Goal: Task Accomplishment & Management: Manage account settings

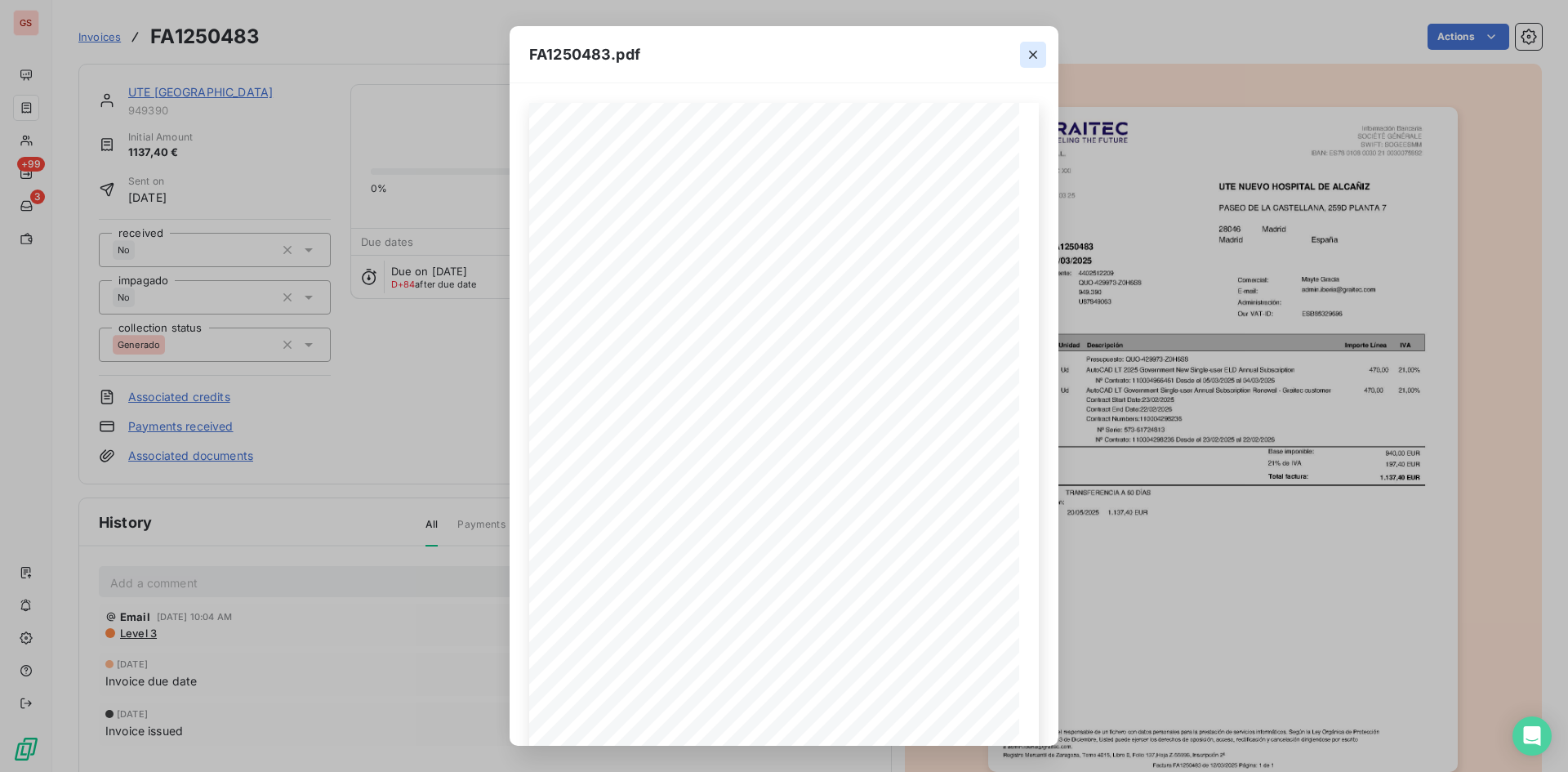
scroll to position [70, 0]
click at [1022, 49] on button "button" at bounding box center [1032, 55] width 27 height 27
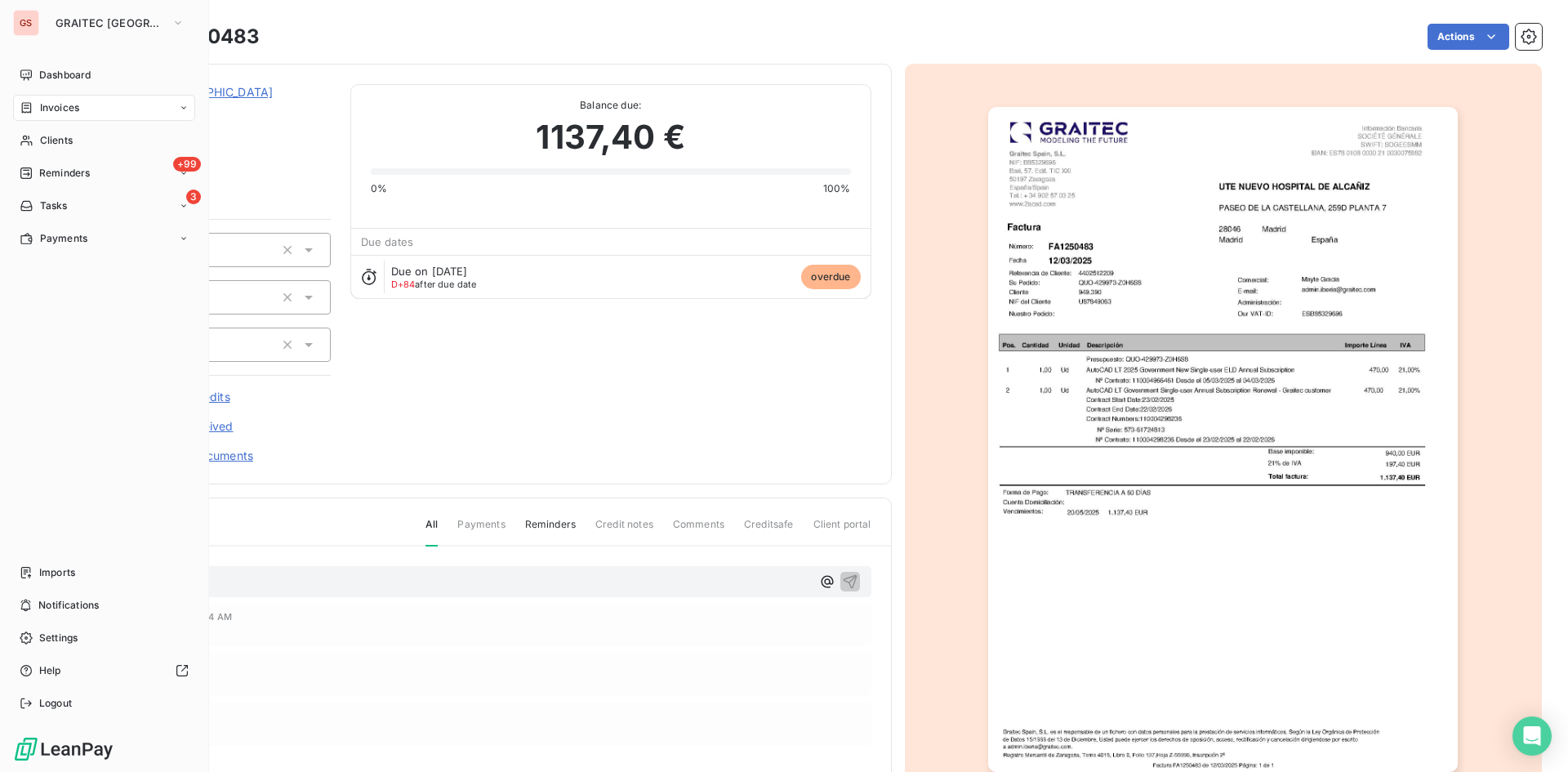
click at [27, 98] on nav "Dashboard Invoices Clients +99 Reminders 3 Tasks Payments" at bounding box center [104, 156] width 183 height 189
click at [27, 100] on div "Invoices" at bounding box center [50, 107] width 60 height 15
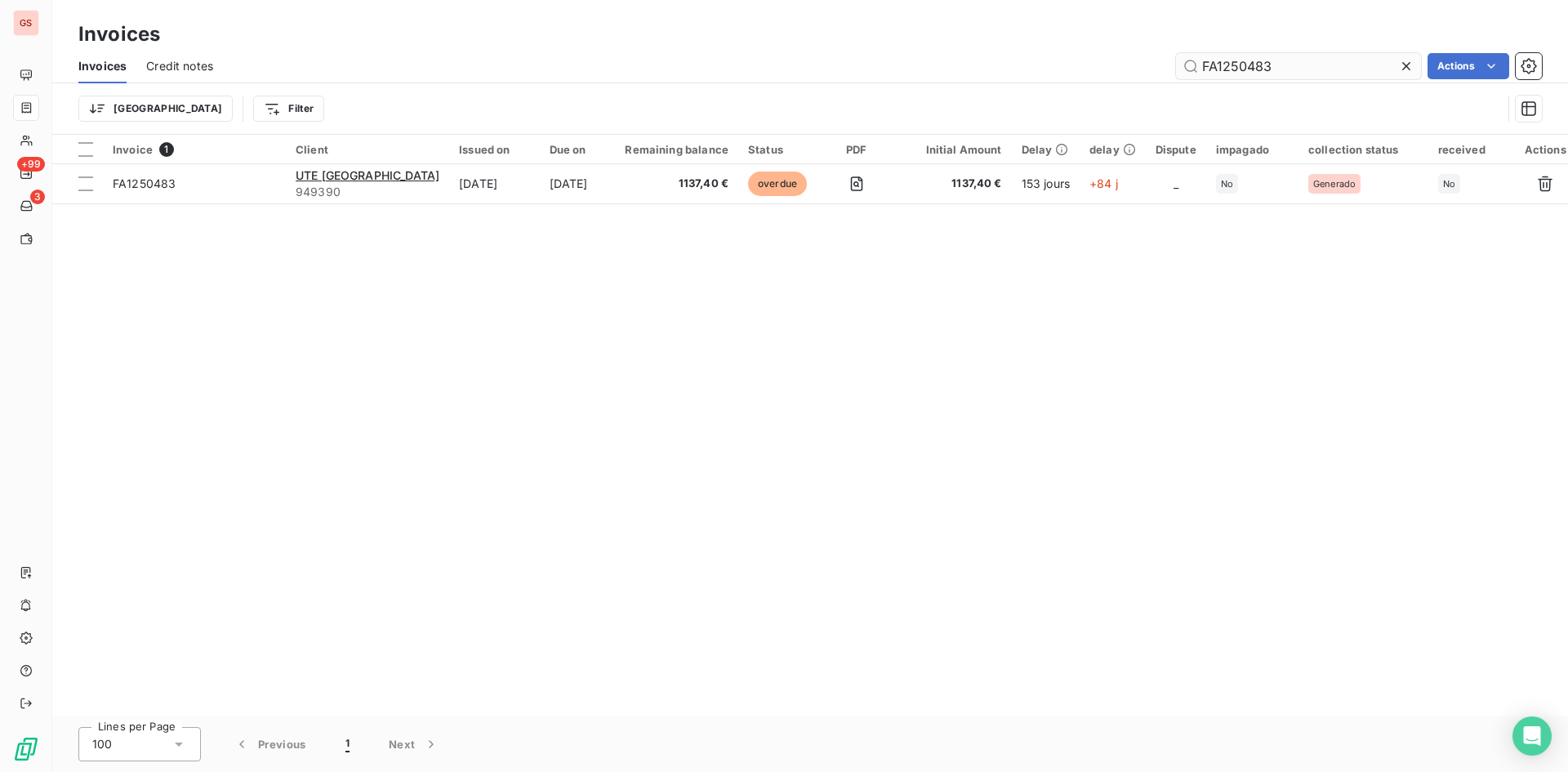
drag, startPoint x: 1286, startPoint y: 75, endPoint x: 1176, endPoint y: 55, distance: 111.8
click at [1191, 55] on input "FA1250483" at bounding box center [1299, 66] width 245 height 27
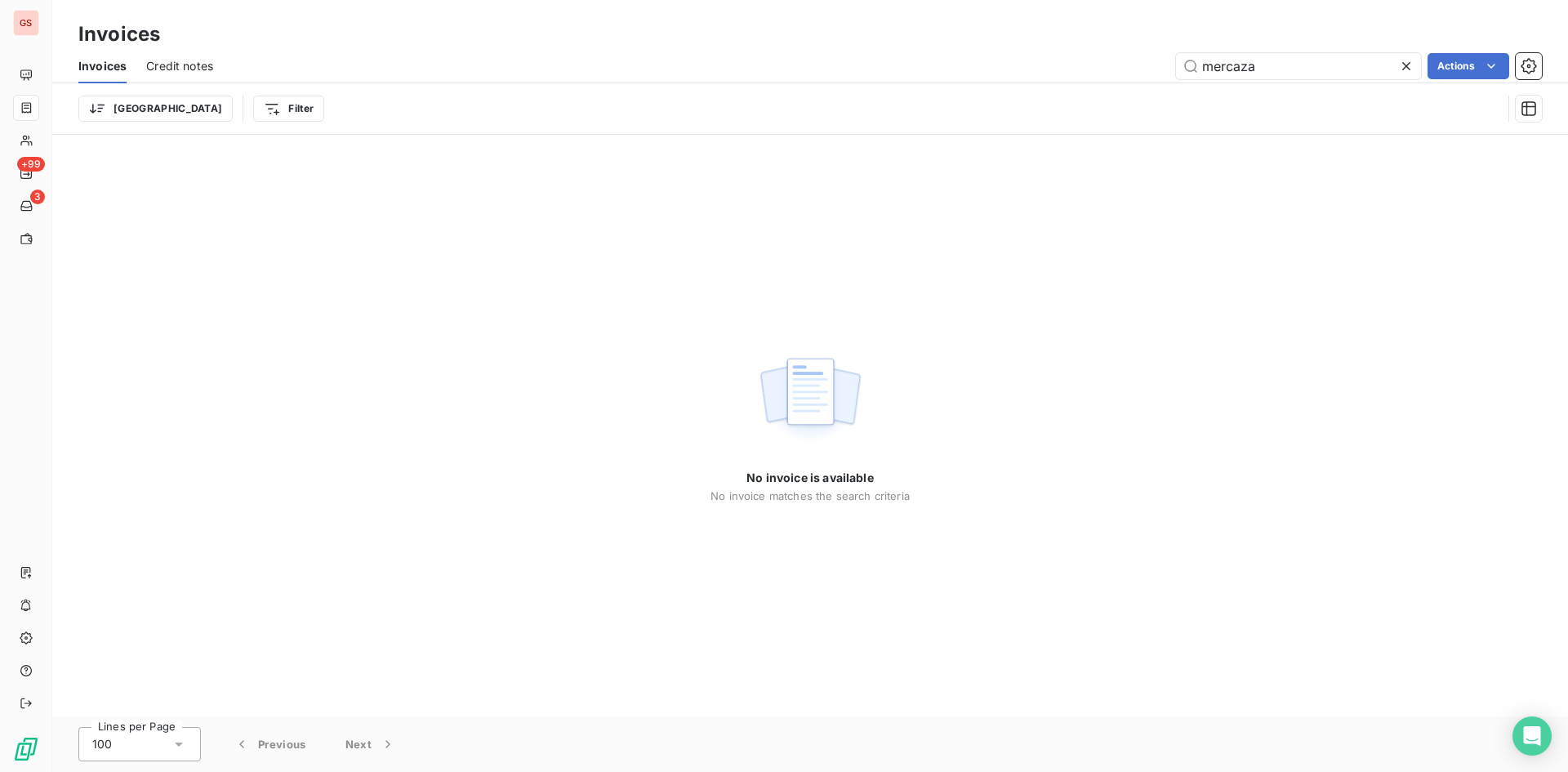
type input "mercaza"
click at [1410, 62] on icon at bounding box center [1406, 66] width 16 height 16
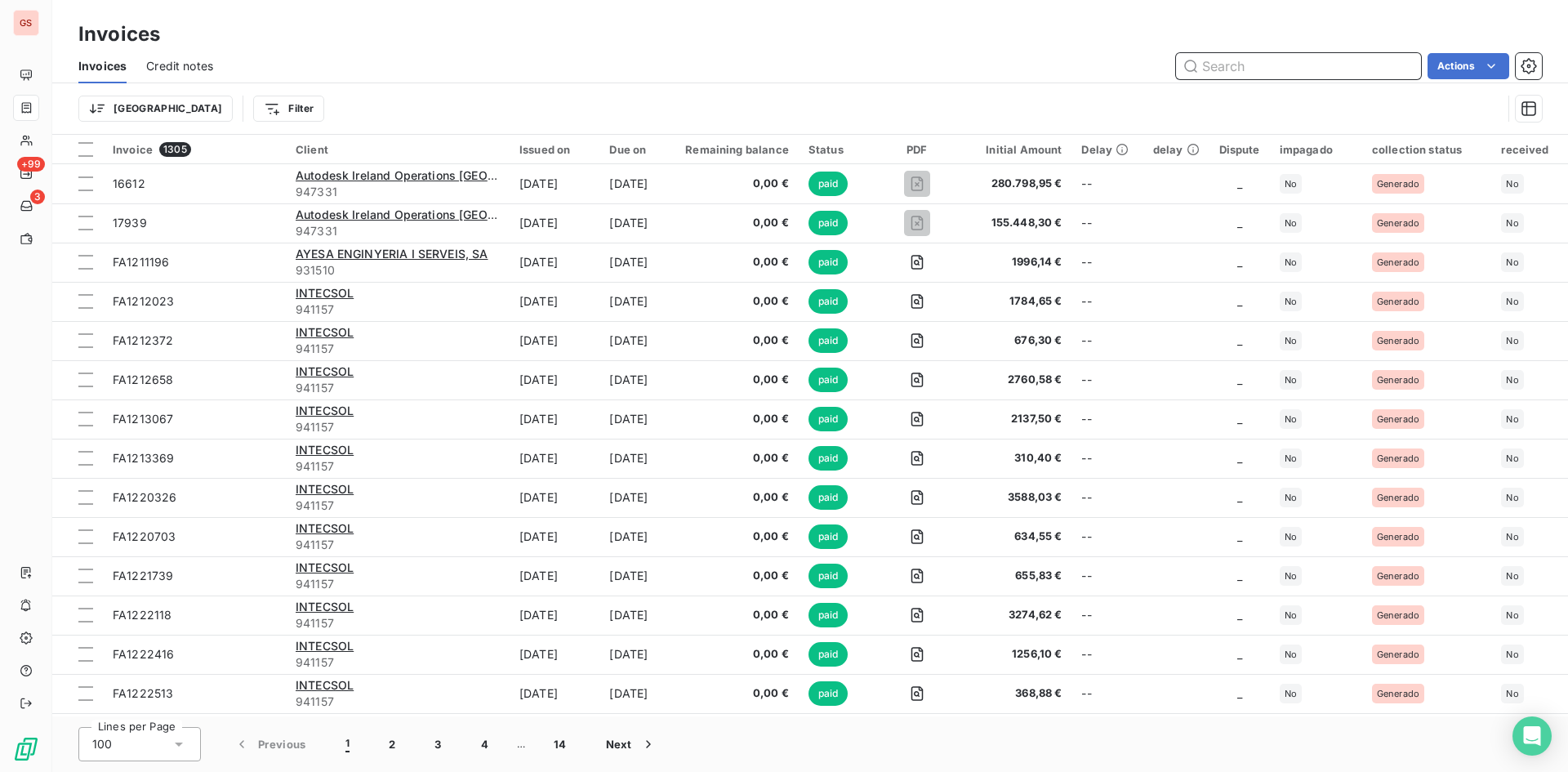
click at [1310, 67] on input "text" at bounding box center [1299, 66] width 245 height 27
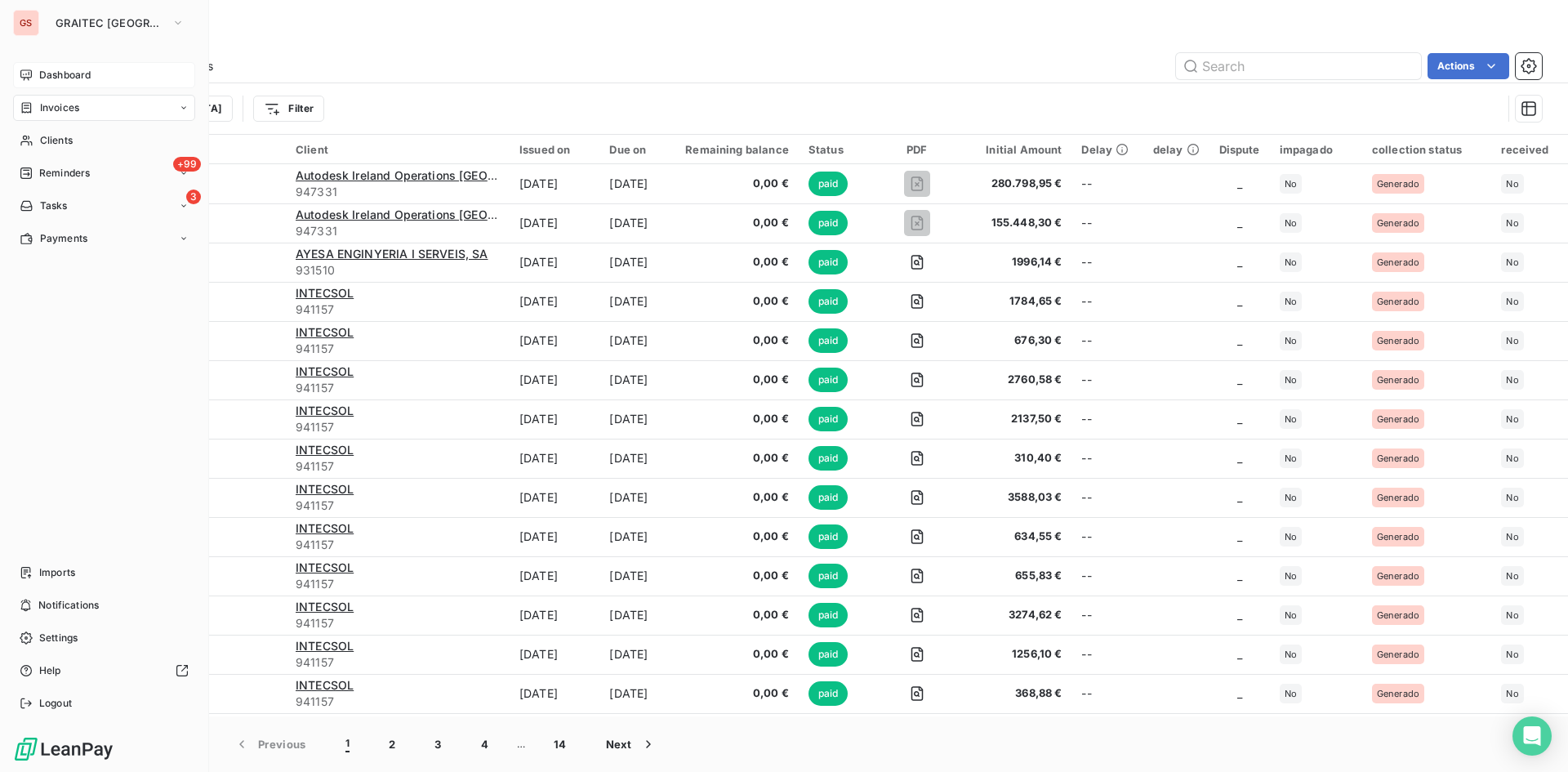
click at [21, 81] on div "Dashboard" at bounding box center [104, 75] width 183 height 27
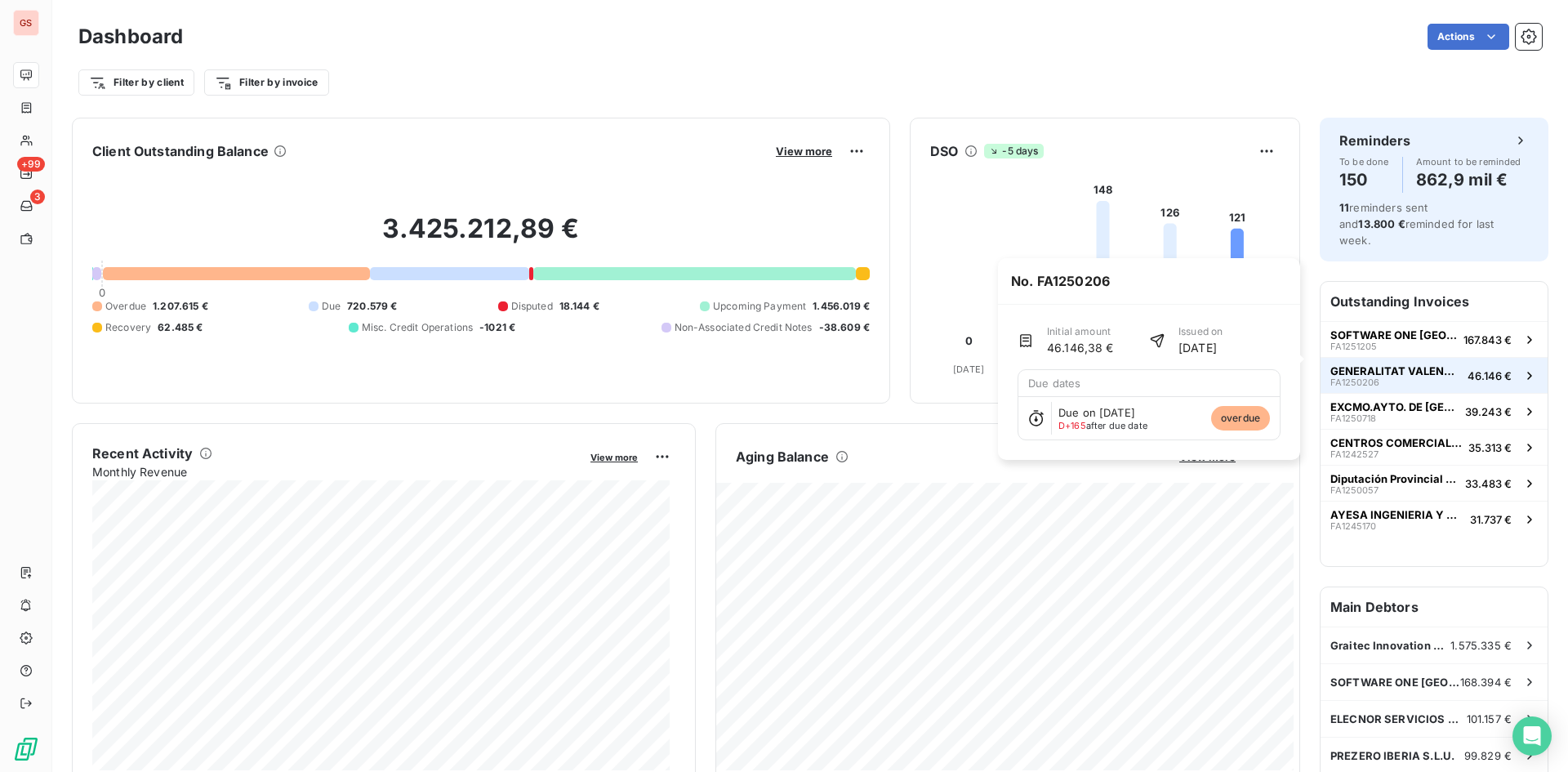
click at [1430, 367] on div "GENERALITAT VALENCIANA GVA FA1250206" at bounding box center [1396, 375] width 131 height 23
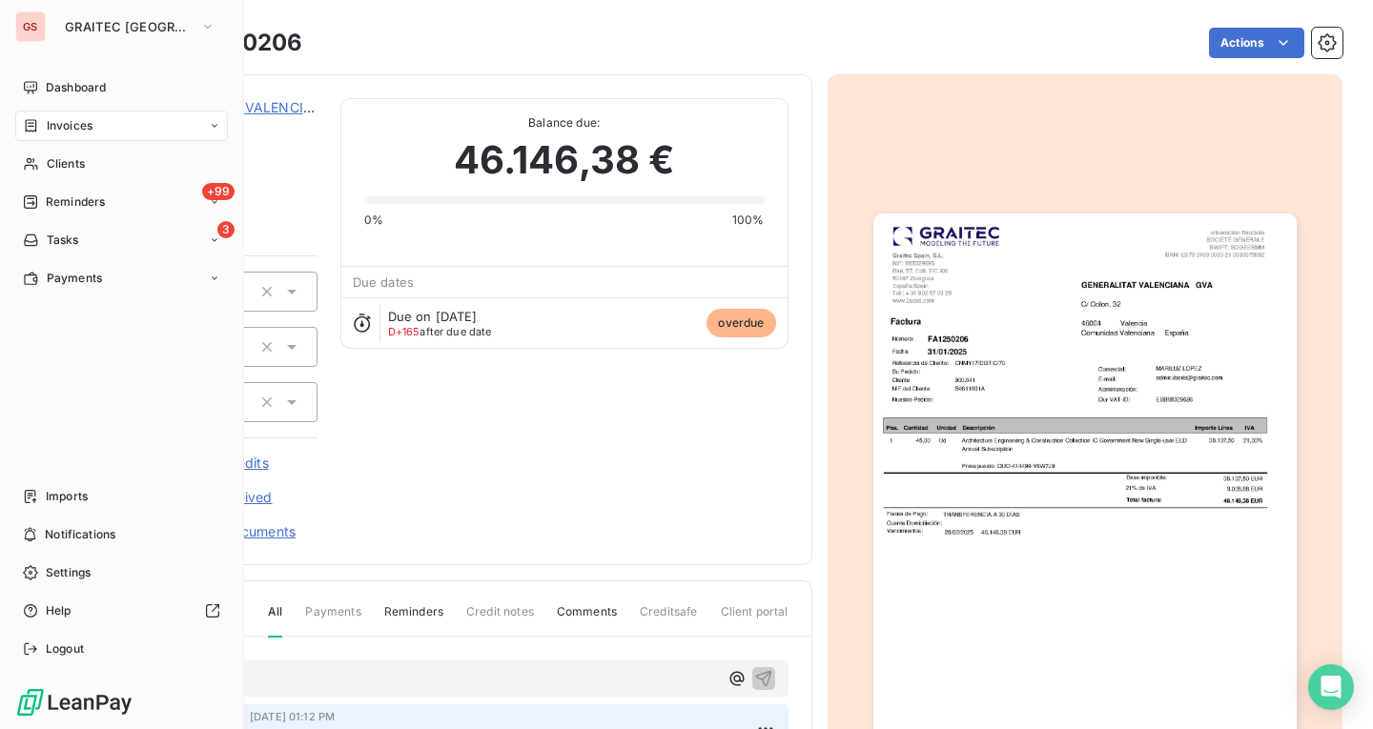
click at [53, 114] on div "Invoices" at bounding box center [121, 126] width 213 height 31
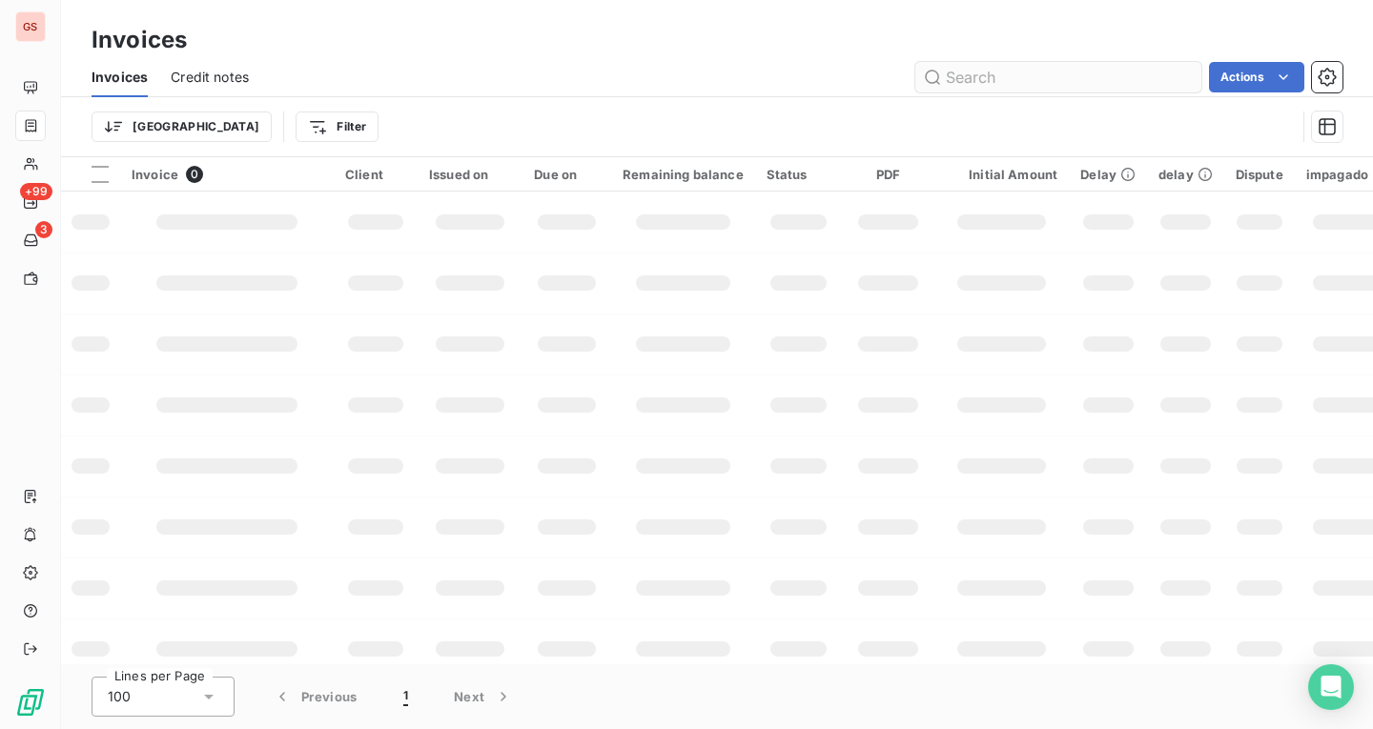
click at [1004, 71] on input "text" at bounding box center [1058, 77] width 286 height 31
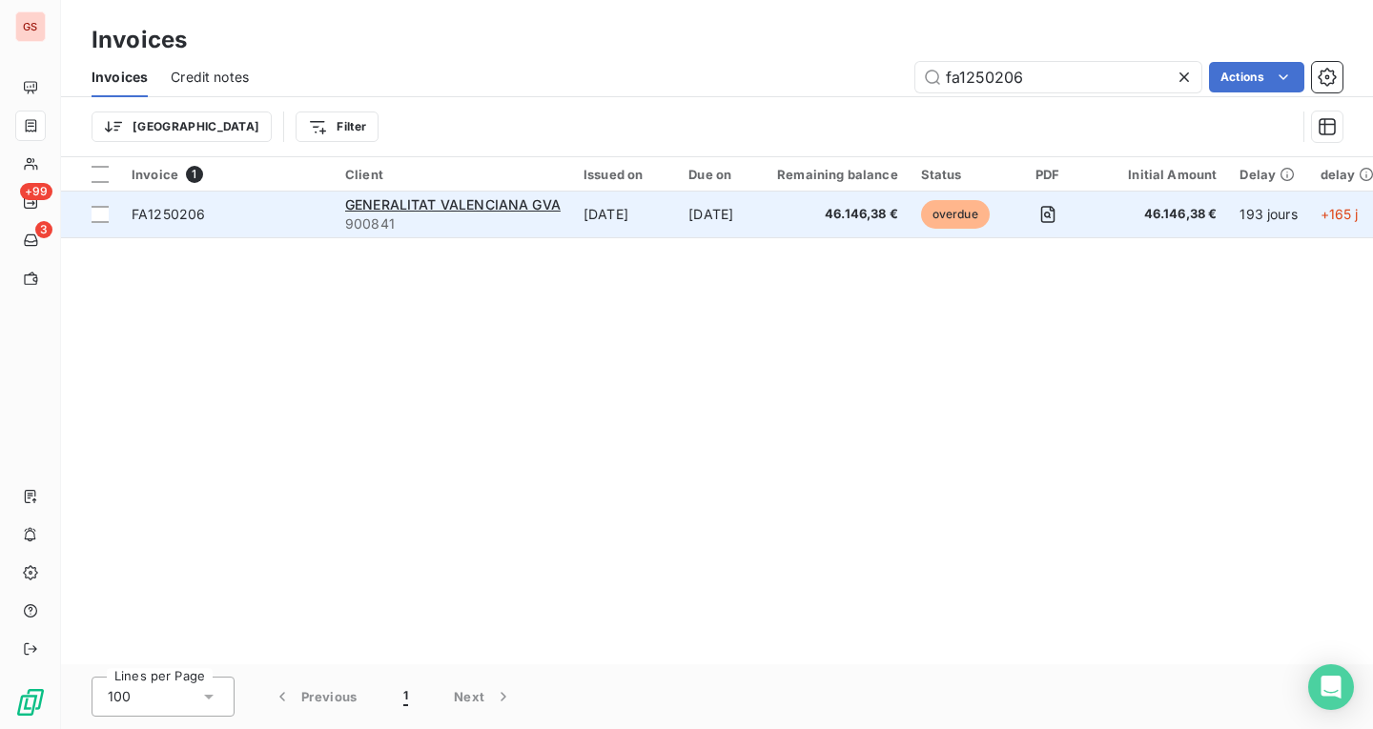
type input "fa1250206"
click at [690, 223] on td "Feb 28, 2025" at bounding box center [721, 215] width 89 height 46
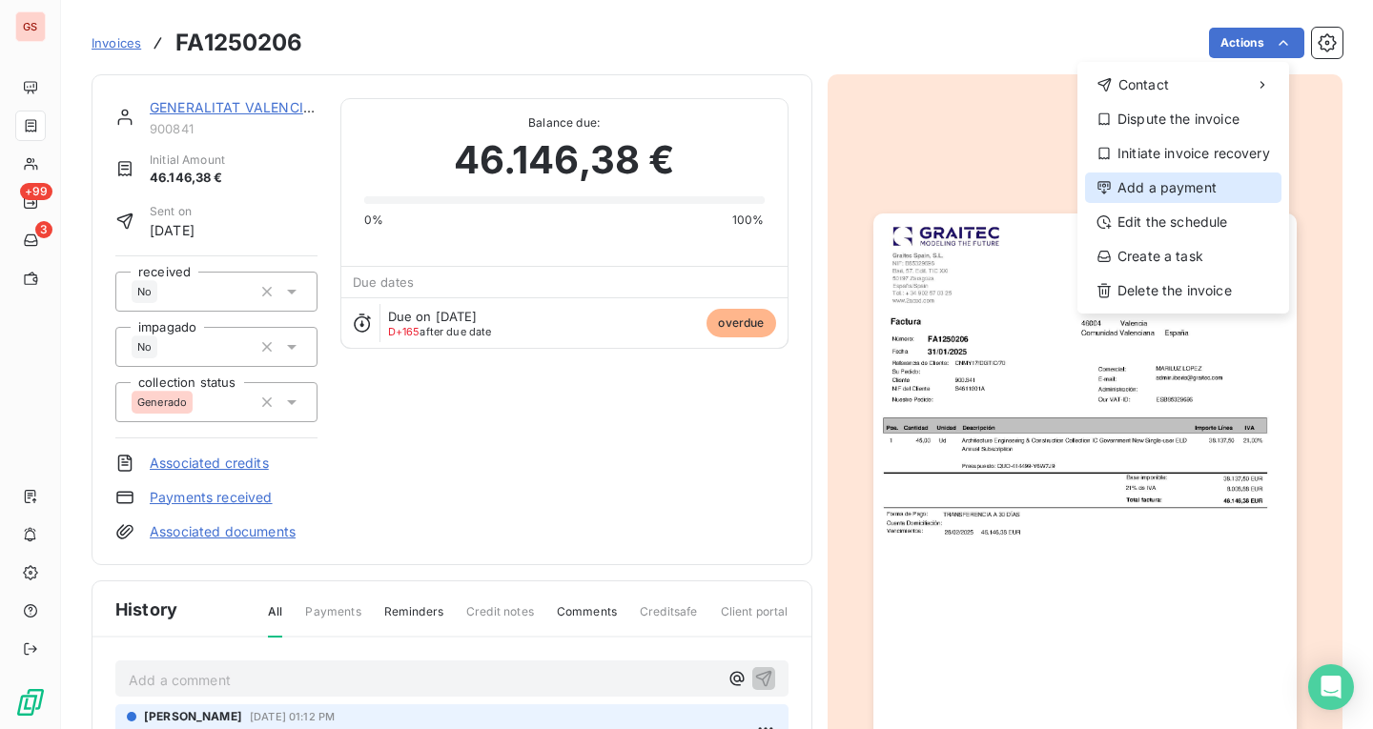
click at [1195, 188] on div "Add a payment" at bounding box center [1183, 188] width 196 height 31
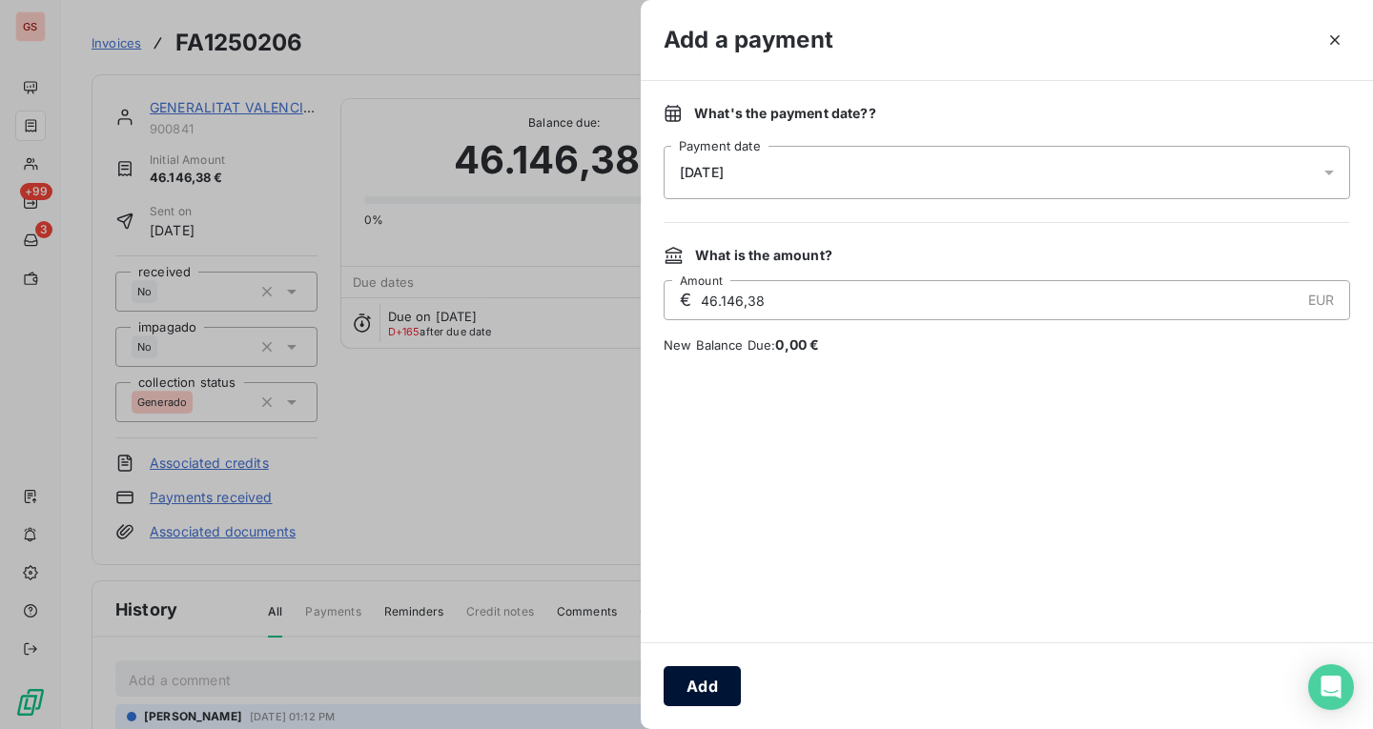
click at [711, 673] on button "Add" at bounding box center [701, 686] width 77 height 40
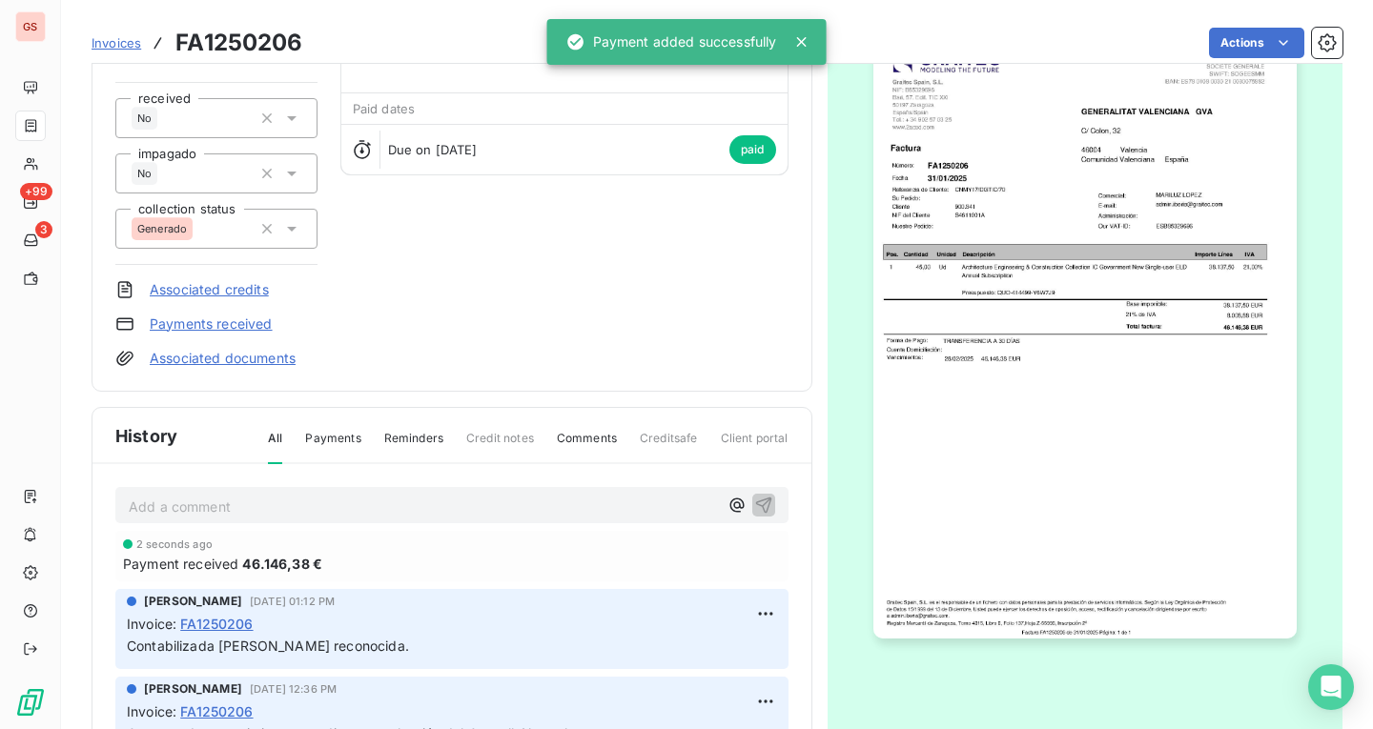
scroll to position [193, 0]
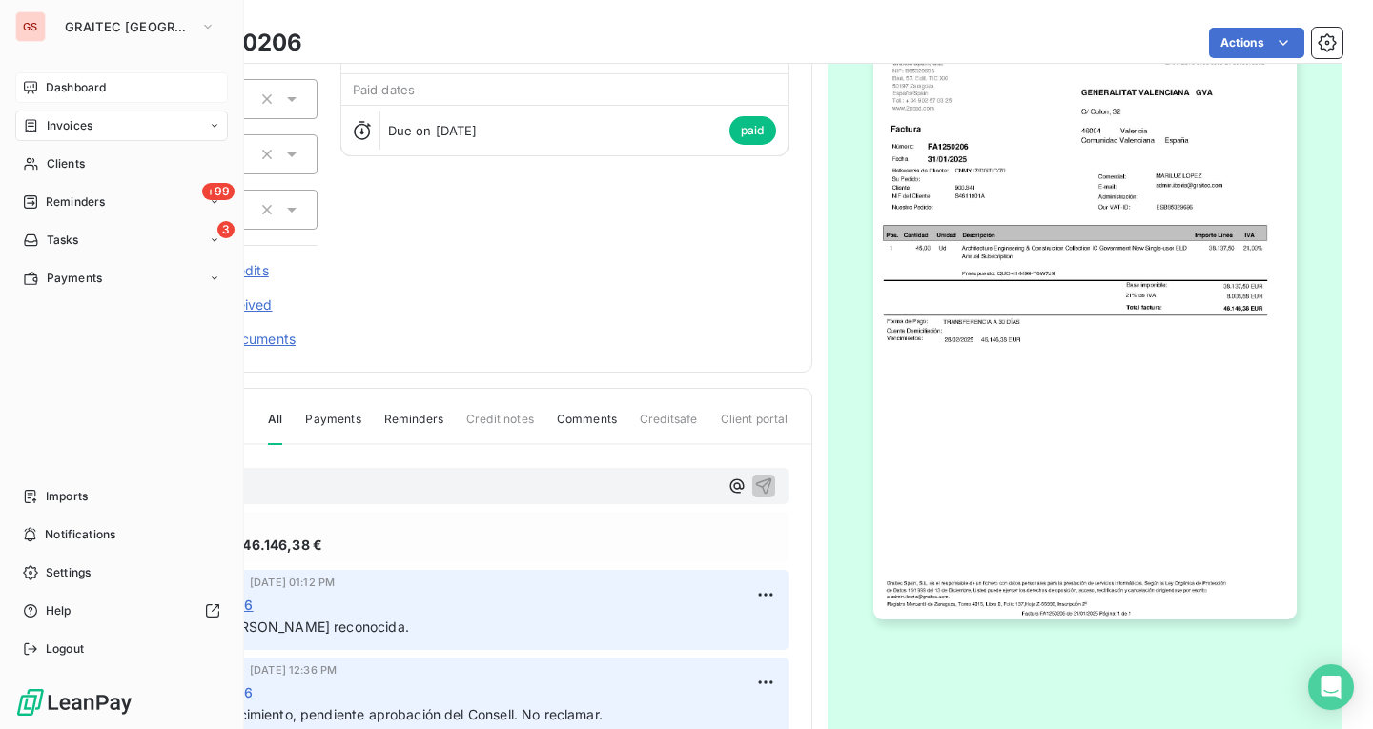
click at [77, 96] on div "Dashboard" at bounding box center [121, 87] width 213 height 31
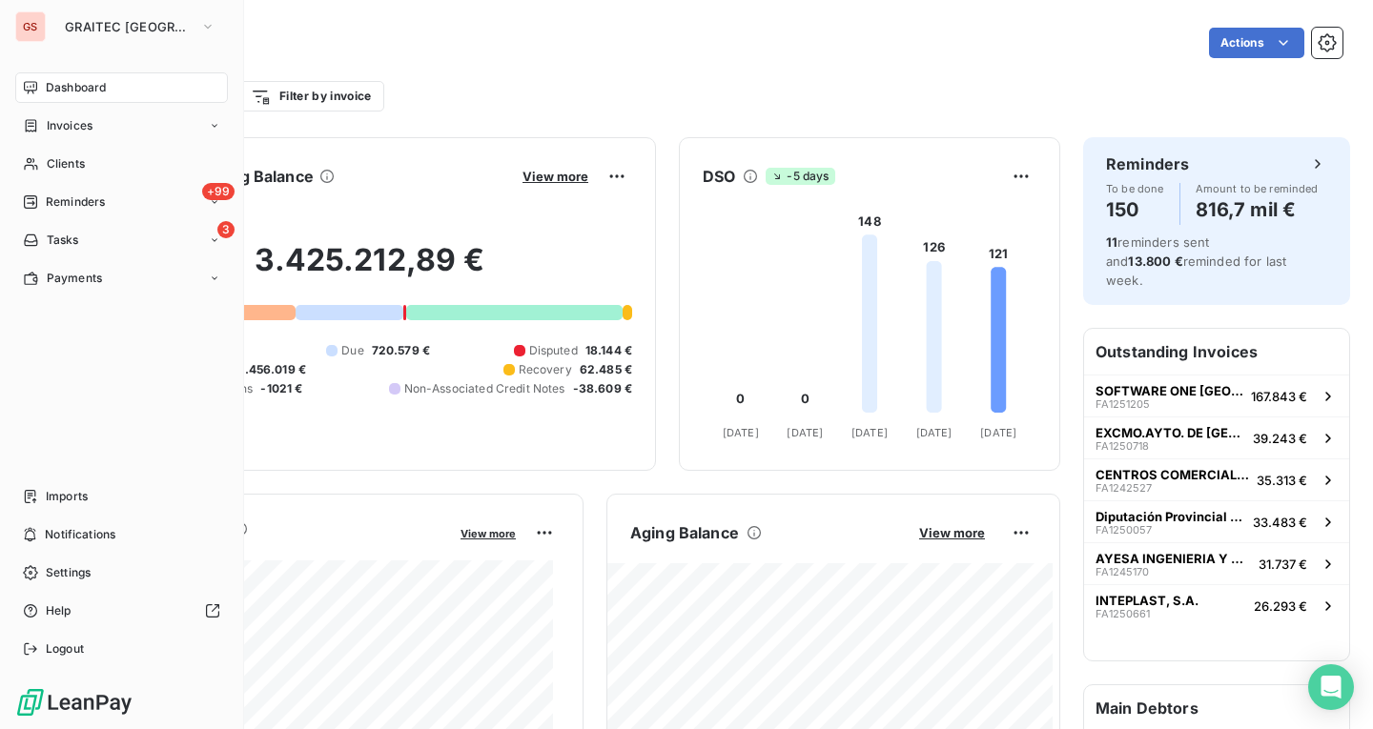
click at [36, 84] on icon at bounding box center [30, 87] width 13 height 12
click at [67, 86] on span "Dashboard" at bounding box center [76, 87] width 60 height 17
